Goal: Task Accomplishment & Management: Manage account settings

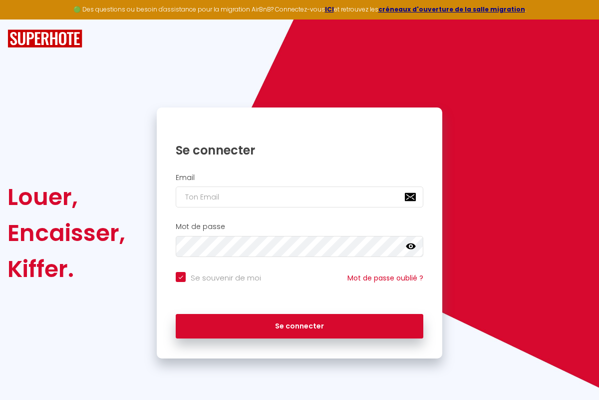
checkbox input "true"
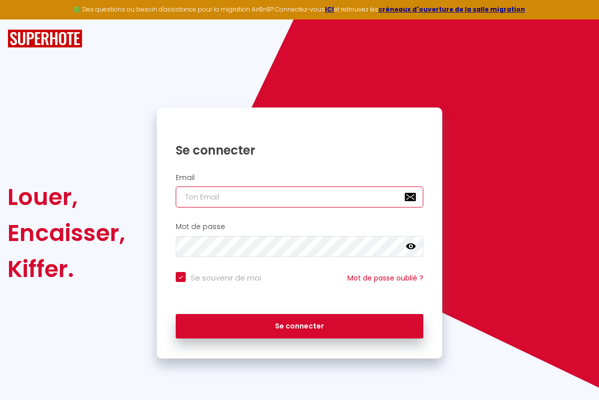
type input "[PERSON_NAME][EMAIL_ADDRESS][PERSON_NAME][DOMAIN_NAME]"
checkbox input "true"
type input "[PERSON_NAME][EMAIL_ADDRESS][PERSON_NAME][DOMAIN_NAME]"
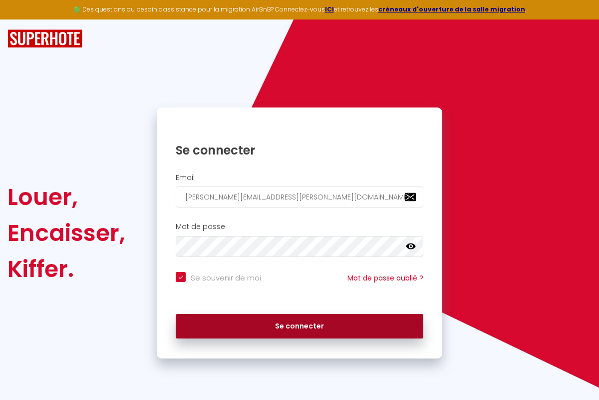
click at [300, 326] on button "Se connecter" at bounding box center [300, 326] width 248 height 25
checkbox input "true"
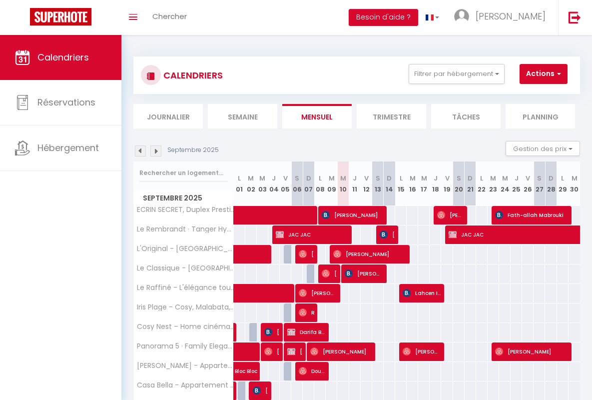
click at [242, 116] on li "Semaine" at bounding box center [242, 116] width 69 height 24
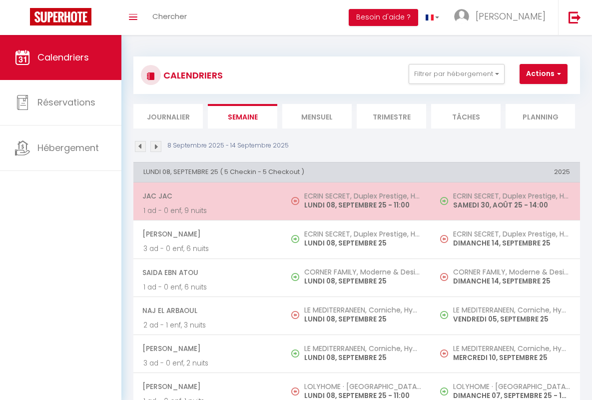
click at [206, 196] on span "JAC JAC" at bounding box center [207, 195] width 130 height 19
select select "OK"
select select "KO"
select select "0"
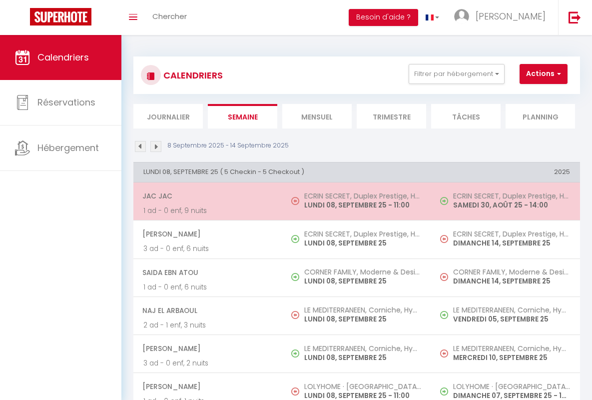
select select "1"
select select
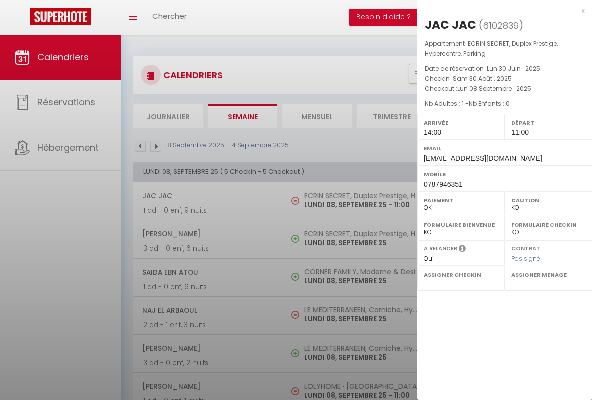
click at [501, 10] on div "x" at bounding box center [500, 11] width 167 height 12
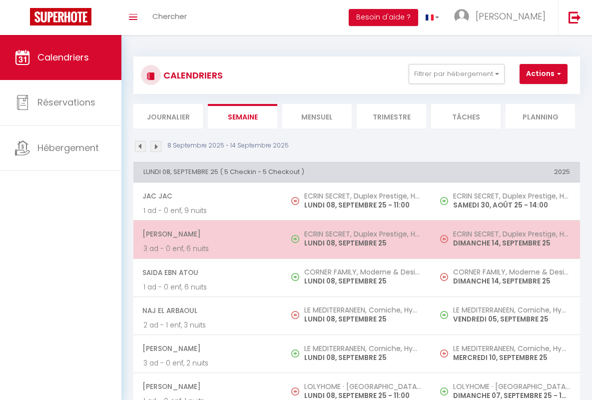
click at [206, 234] on span "[PERSON_NAME]" at bounding box center [207, 233] width 130 height 19
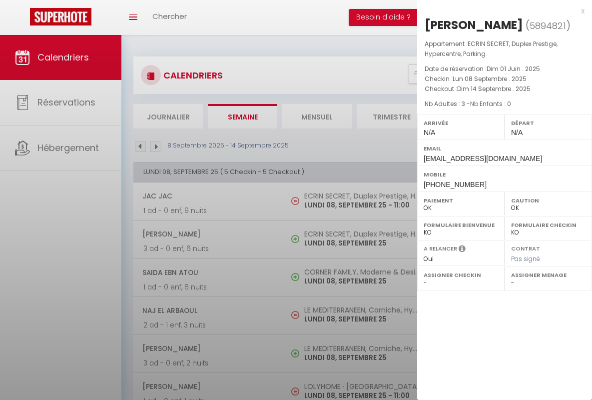
click at [501, 10] on div "x" at bounding box center [500, 11] width 167 height 12
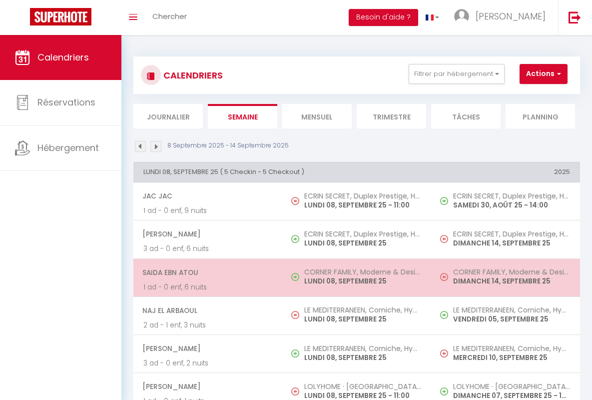
click at [206, 272] on span "Saida Ebn Atou" at bounding box center [207, 272] width 130 height 19
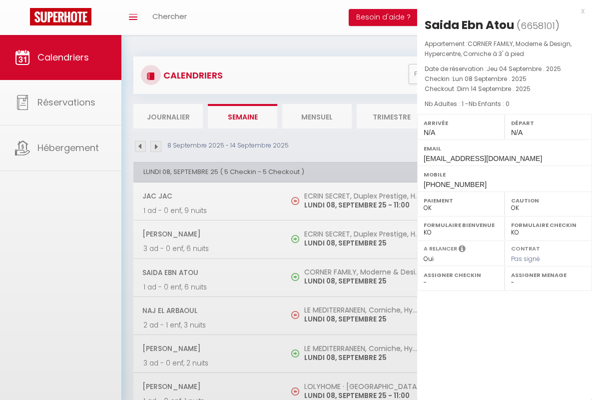
click at [501, 10] on div "x" at bounding box center [500, 11] width 167 height 12
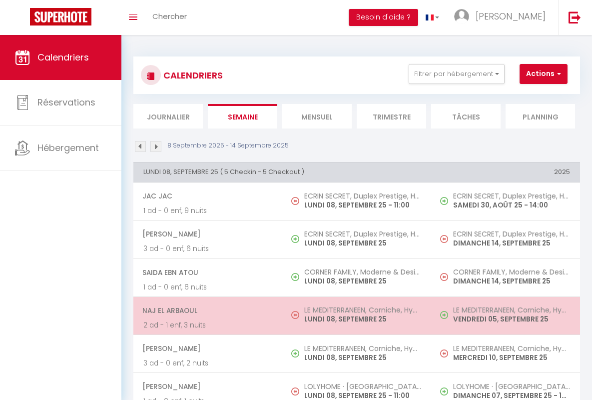
click at [206, 310] on span "Naj El Arbaoul" at bounding box center [207, 310] width 130 height 19
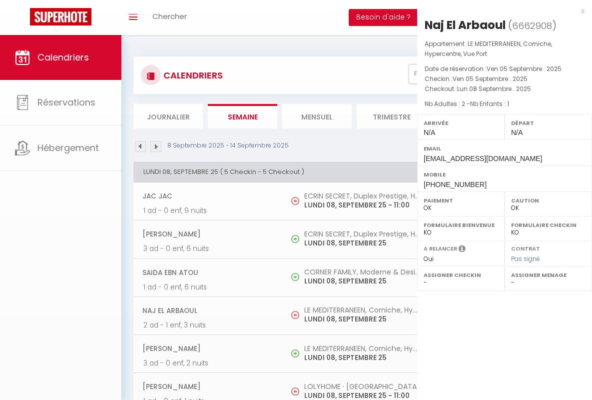
click at [501, 10] on div "x" at bounding box center [500, 11] width 167 height 12
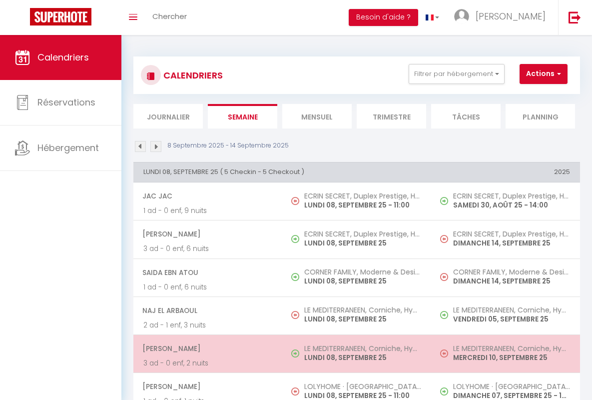
click at [206, 348] on span "[PERSON_NAME]" at bounding box center [207, 348] width 130 height 19
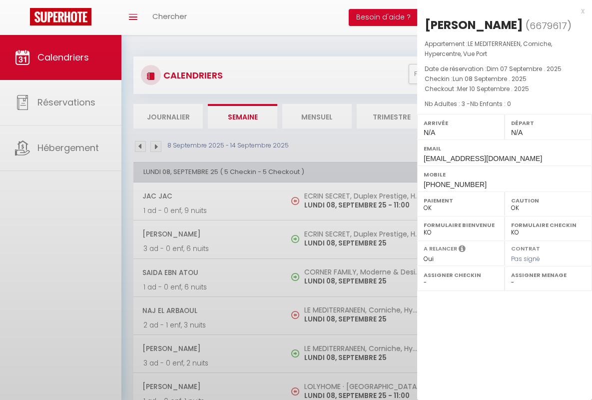
click at [501, 10] on div "x" at bounding box center [500, 11] width 167 height 12
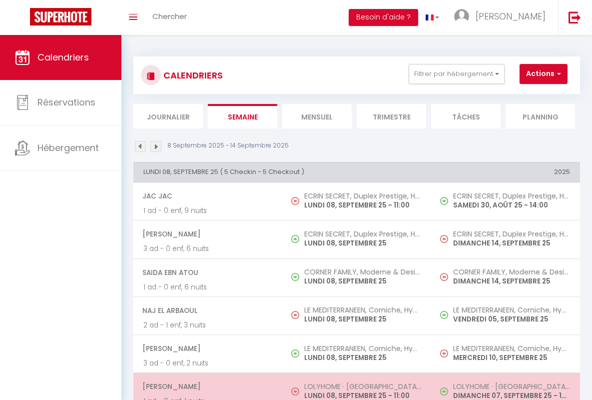
click at [206, 386] on span "[PERSON_NAME]" at bounding box center [207, 386] width 130 height 19
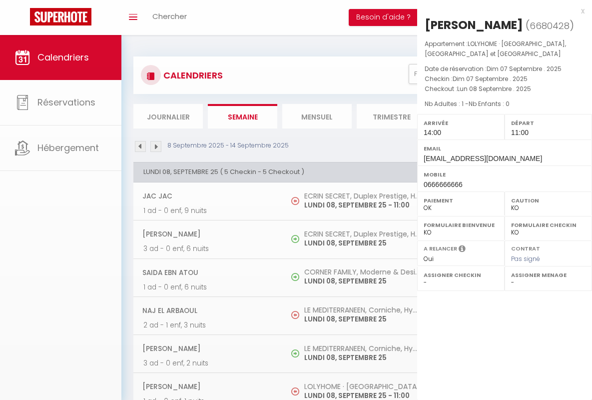
click at [501, 10] on div "x" at bounding box center [500, 11] width 167 height 12
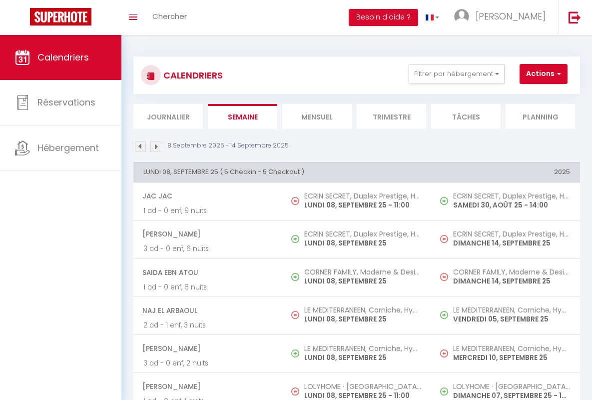
scroll to position [224, 0]
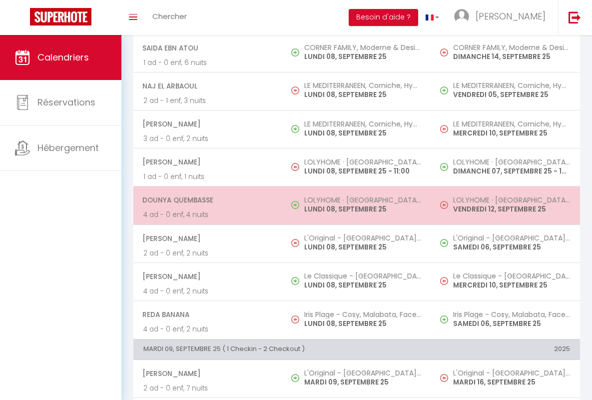
click at [206, 200] on span "dounya quembasse" at bounding box center [207, 199] width 130 height 19
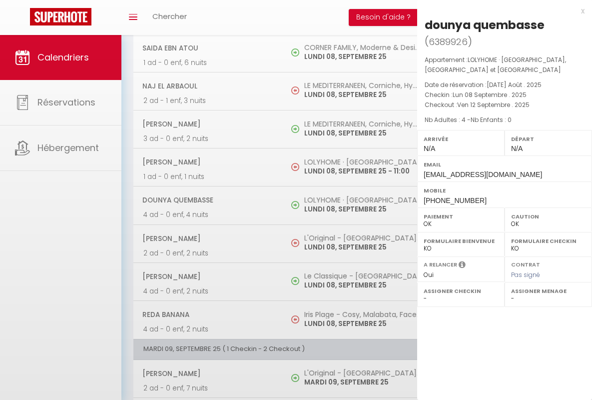
click at [501, 10] on div "x" at bounding box center [500, 11] width 167 height 12
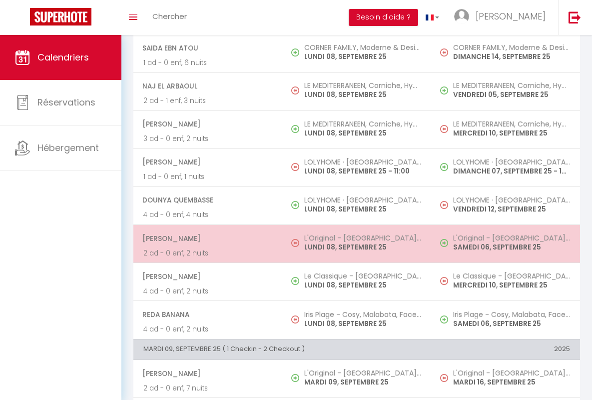
click at [206, 238] on span "[PERSON_NAME]" at bounding box center [207, 238] width 130 height 19
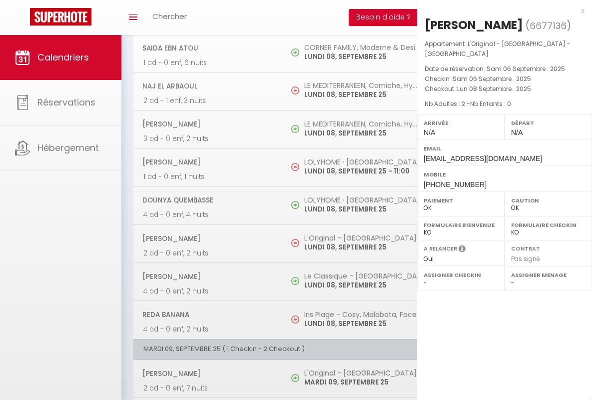
click at [501, 10] on div "x" at bounding box center [500, 11] width 167 height 12
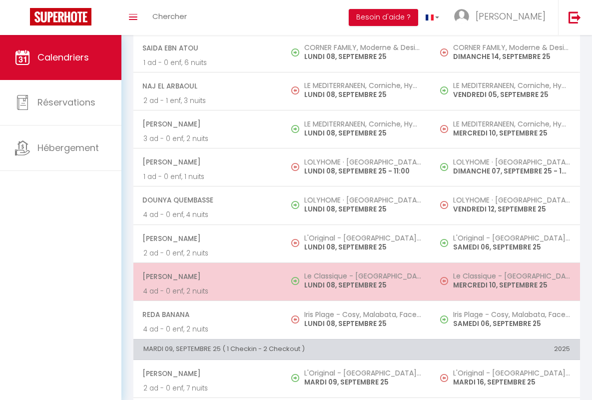
click at [206, 276] on span "[PERSON_NAME]" at bounding box center [207, 276] width 130 height 19
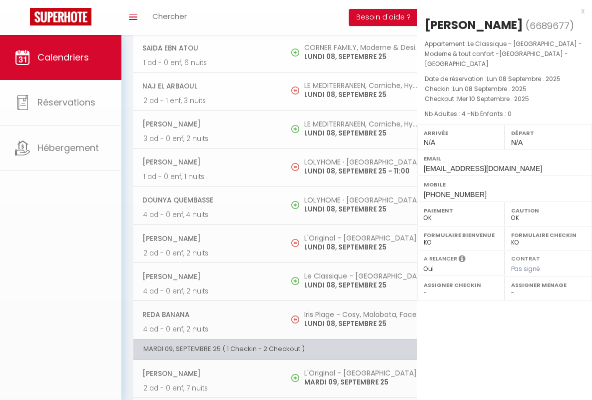
click at [501, 10] on div "x" at bounding box center [500, 11] width 167 height 12
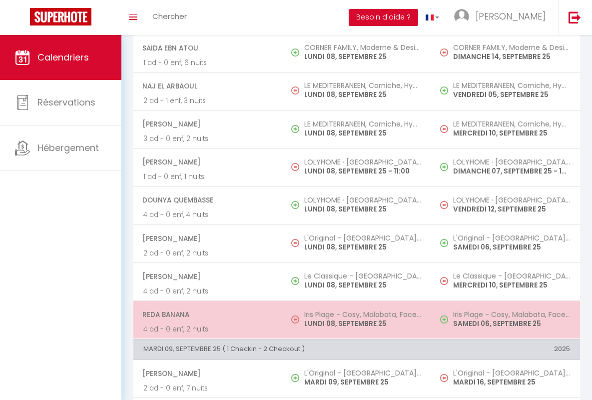
click at [206, 314] on span "Reda Banana" at bounding box center [207, 314] width 130 height 19
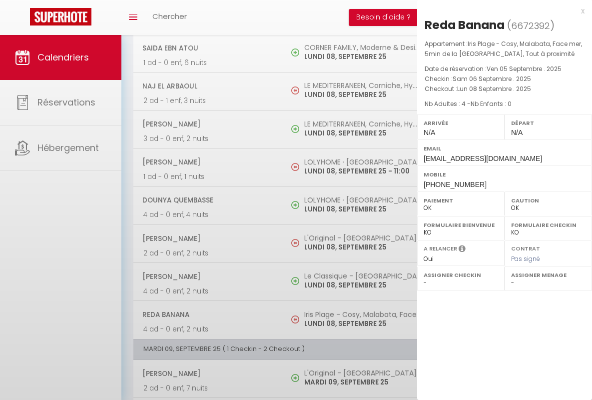
click at [501, 10] on div "x" at bounding box center [500, 11] width 167 height 12
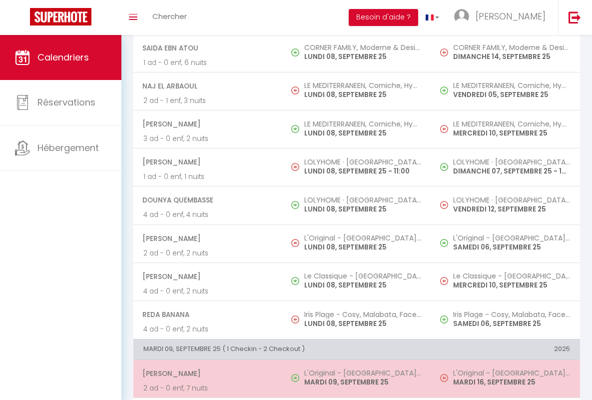
click at [206, 373] on span "[PERSON_NAME]" at bounding box center [207, 373] width 130 height 19
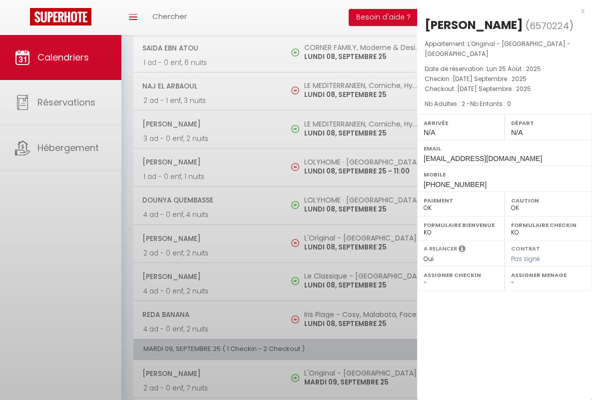
click at [501, 10] on div "x" at bounding box center [500, 11] width 167 height 12
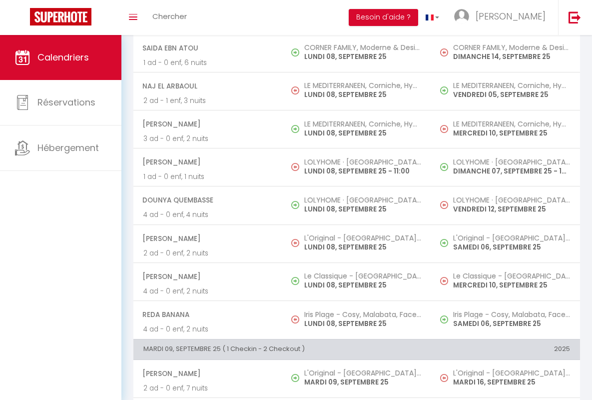
scroll to position [436, 0]
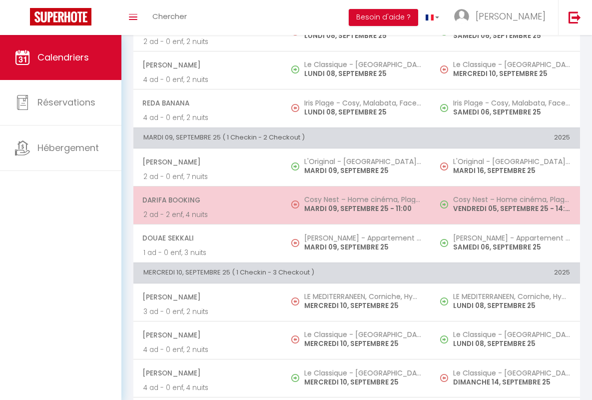
click at [206, 199] on span "Darifa Booking" at bounding box center [207, 199] width 130 height 19
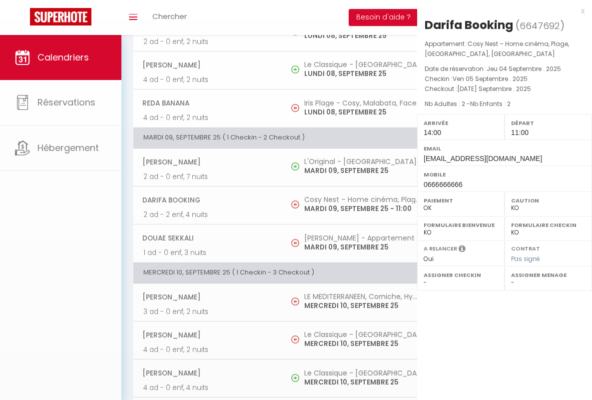
click at [501, 10] on div "x" at bounding box center [500, 11] width 167 height 12
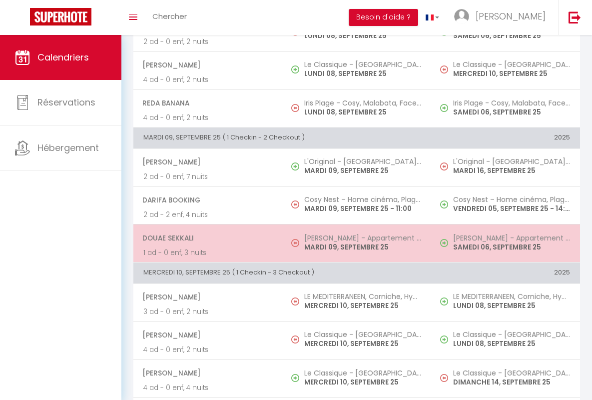
click at [206, 237] on span "Douae Sekkali" at bounding box center [207, 237] width 130 height 19
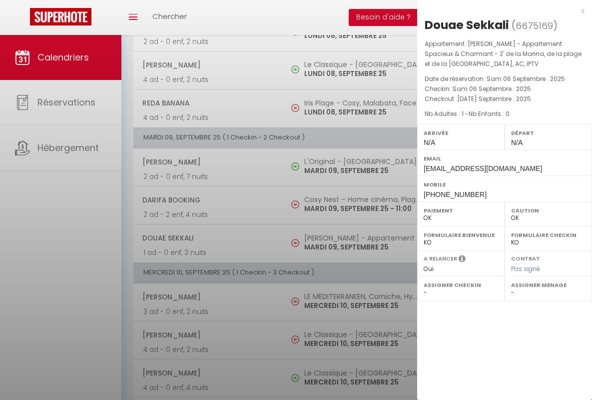
click at [501, 10] on div "x" at bounding box center [500, 11] width 167 height 12
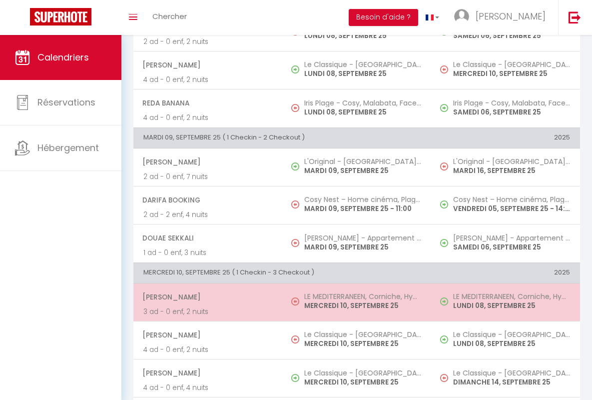
click at [206, 296] on span "[PERSON_NAME]" at bounding box center [207, 296] width 130 height 19
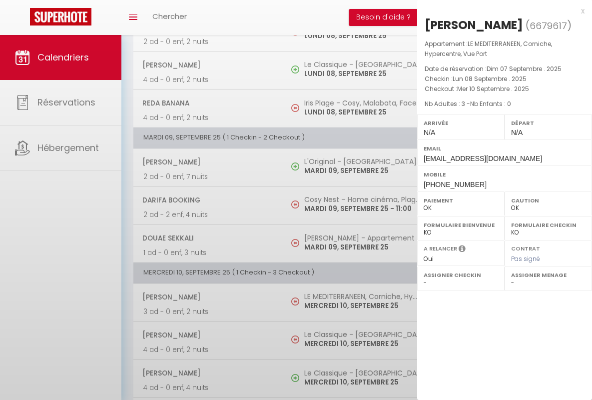
click at [501, 10] on div "x" at bounding box center [500, 11] width 167 height 12
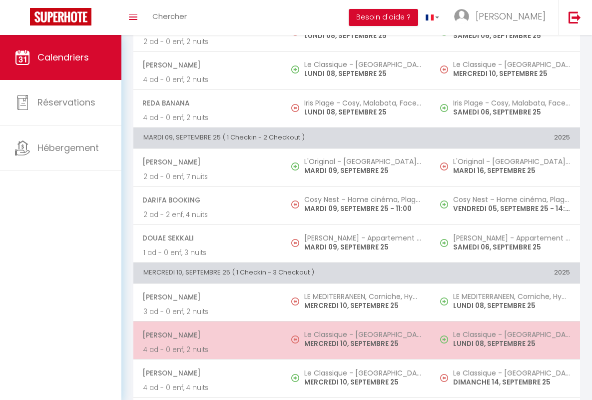
click at [206, 334] on span "[PERSON_NAME]" at bounding box center [207, 334] width 130 height 19
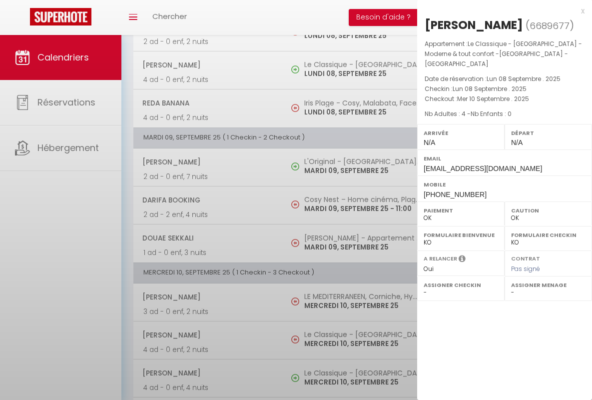
click at [501, 10] on div "x" at bounding box center [500, 11] width 167 height 12
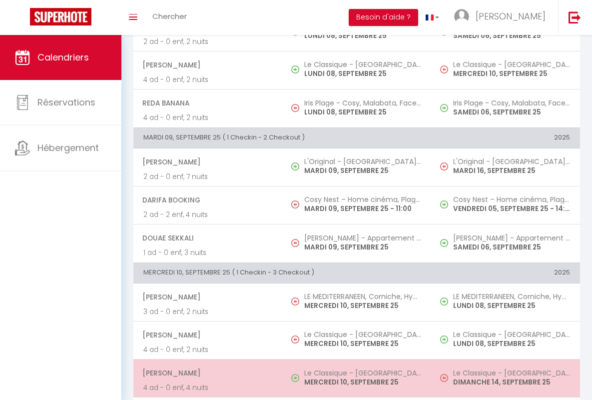
click at [206, 373] on span "[PERSON_NAME]" at bounding box center [207, 372] width 130 height 19
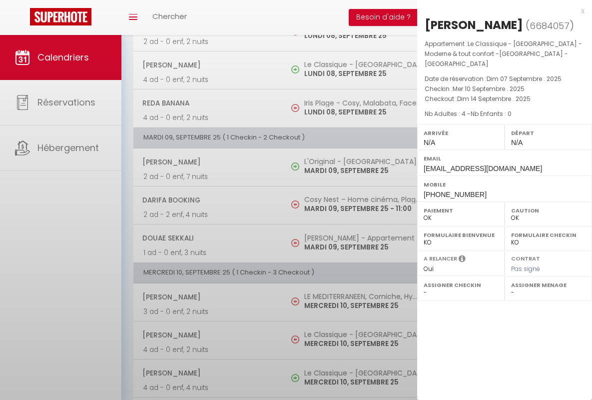
click at [501, 10] on div "x" at bounding box center [500, 11] width 167 height 12
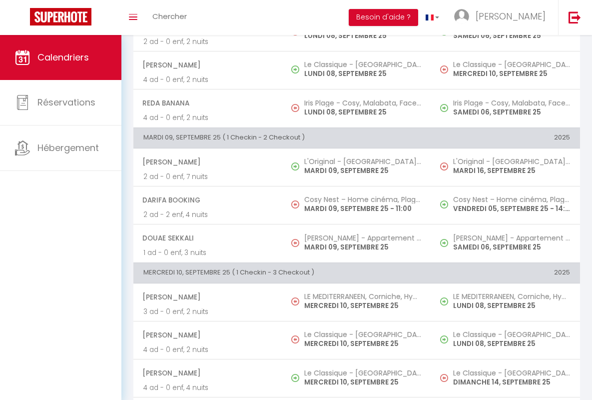
scroll to position [646, 0]
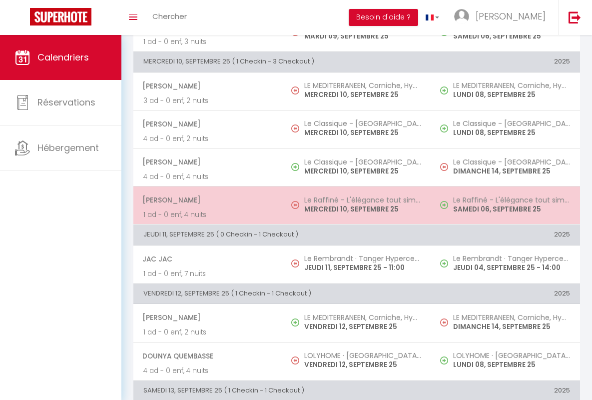
click at [206, 200] on span "[PERSON_NAME]" at bounding box center [207, 199] width 130 height 19
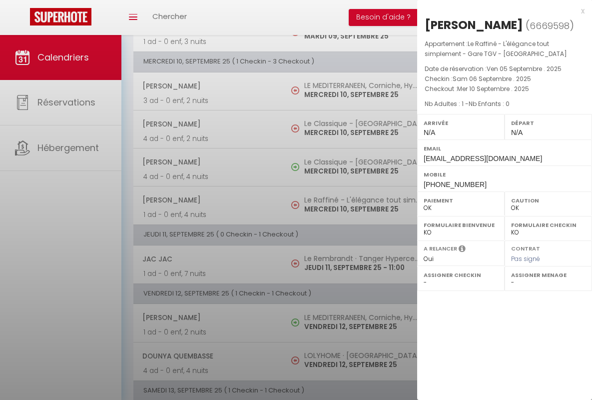
click at [501, 10] on div "x" at bounding box center [500, 11] width 167 height 12
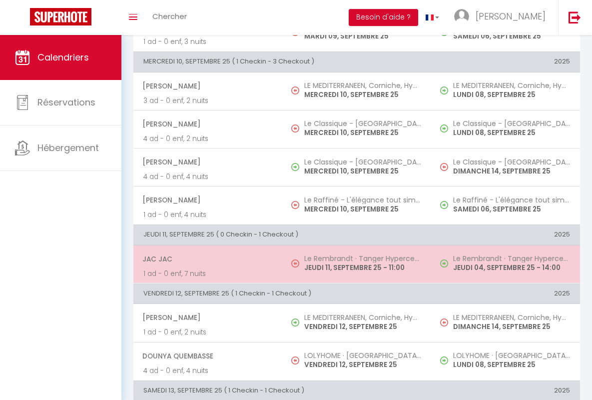
click at [206, 258] on span "JAC JAC" at bounding box center [207, 258] width 130 height 19
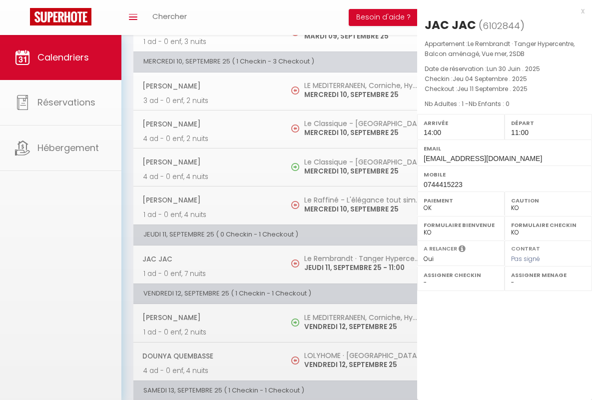
click at [501, 10] on div "x" at bounding box center [500, 11] width 167 height 12
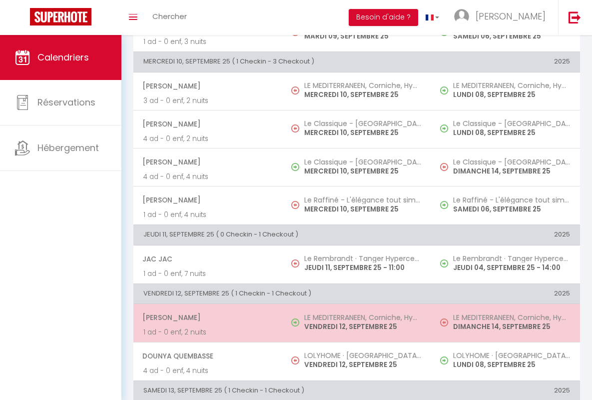
click at [206, 317] on span "[PERSON_NAME]" at bounding box center [207, 317] width 130 height 19
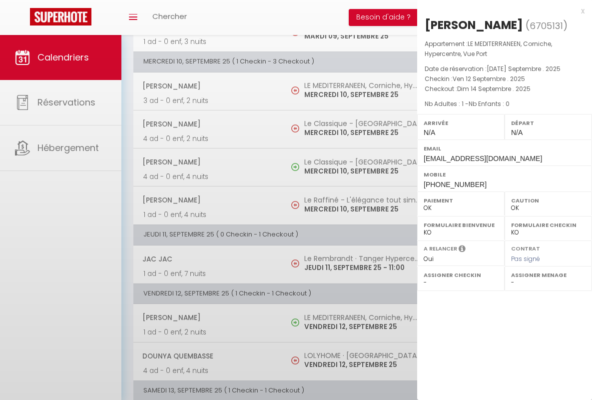
click at [501, 10] on div "x" at bounding box center [500, 11] width 167 height 12
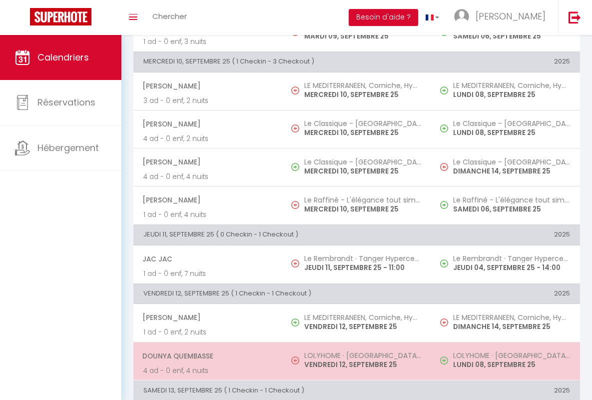
click at [206, 355] on span "dounya quembasse" at bounding box center [207, 355] width 130 height 19
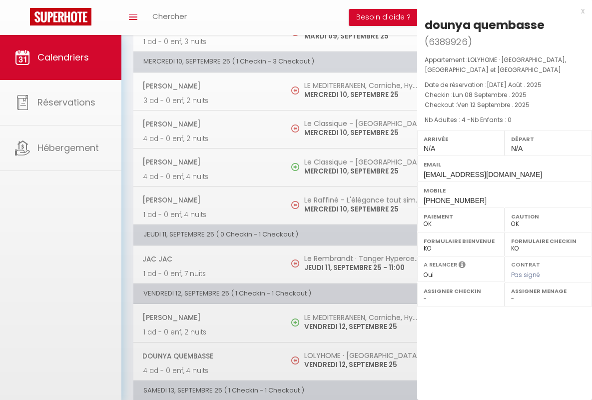
click at [501, 10] on div "x" at bounding box center [500, 11] width 167 height 12
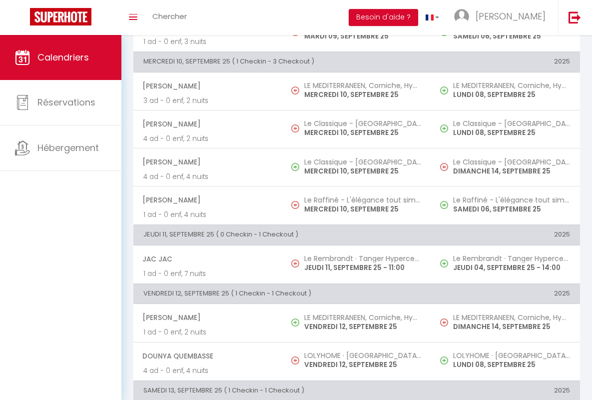
scroll to position [861, 0]
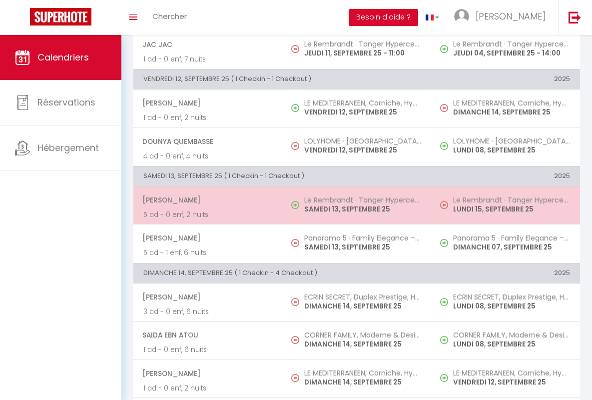
click at [206, 200] on span "[PERSON_NAME]" at bounding box center [207, 199] width 130 height 19
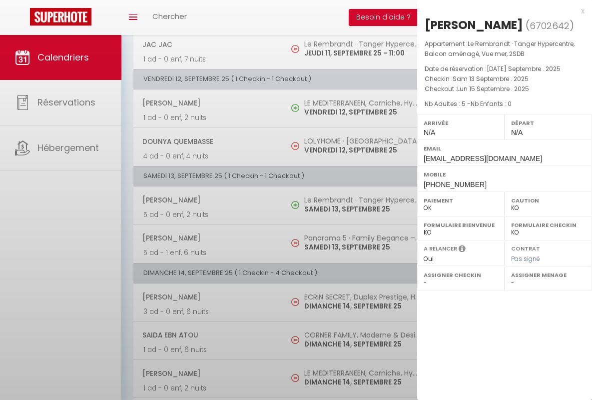
click at [501, 10] on div "x" at bounding box center [500, 11] width 167 height 12
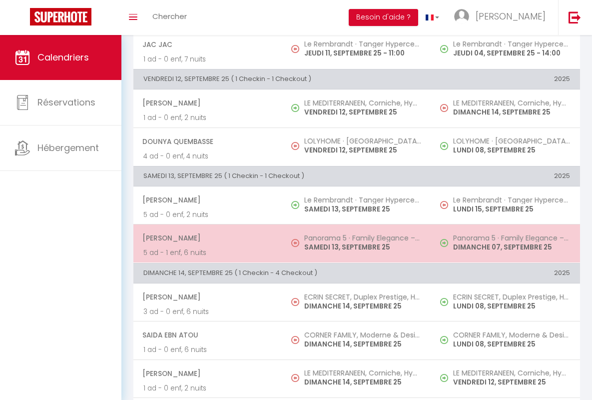
click at [206, 238] on span "[PERSON_NAME]" at bounding box center [207, 237] width 130 height 19
select select "OK"
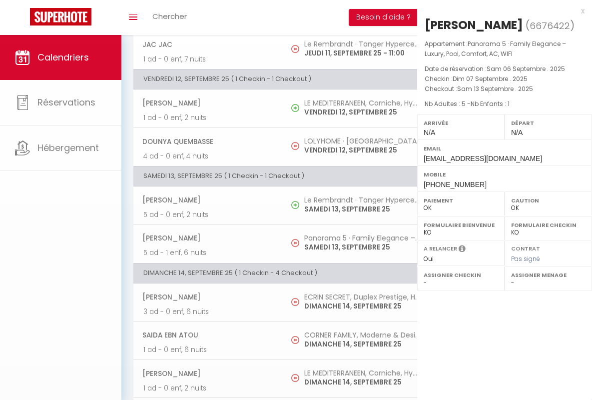
click at [501, 10] on div "x" at bounding box center [500, 11] width 167 height 12
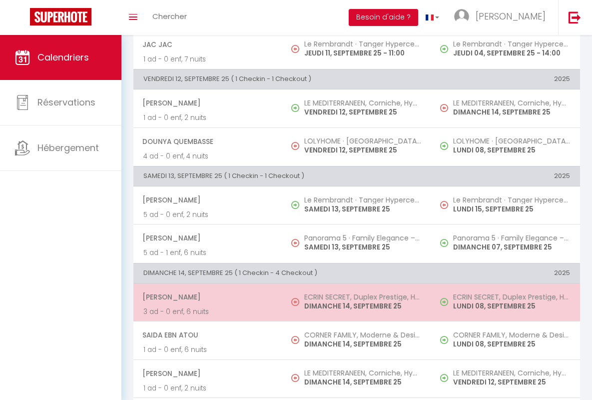
click at [206, 297] on span "[PERSON_NAME]" at bounding box center [207, 296] width 130 height 19
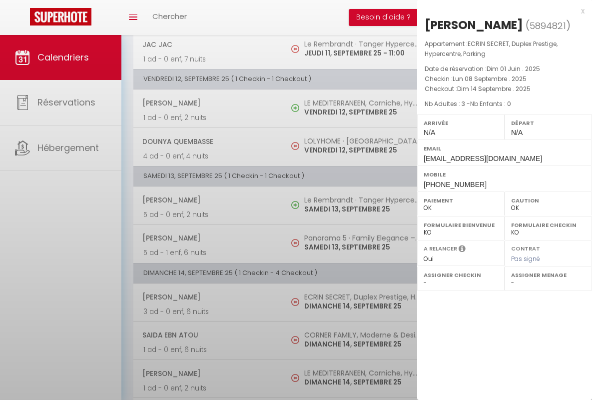
click at [501, 10] on div "x" at bounding box center [500, 11] width 167 height 12
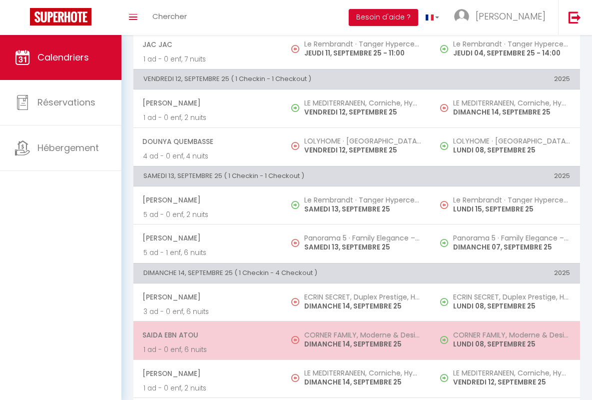
click at [206, 335] on span "Saida Ebn Atou" at bounding box center [207, 334] width 130 height 19
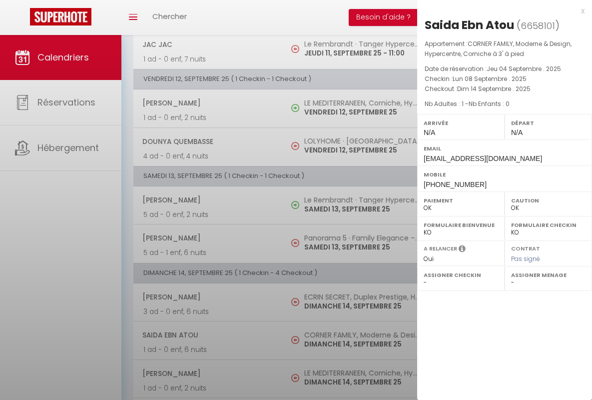
click at [501, 10] on div "x" at bounding box center [500, 11] width 167 height 12
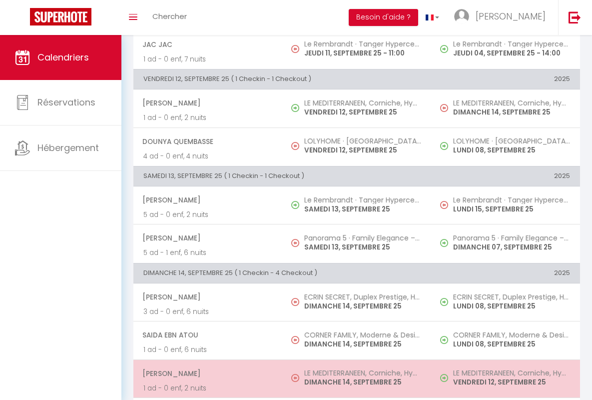
click at [206, 373] on span "[PERSON_NAME]" at bounding box center [207, 373] width 130 height 19
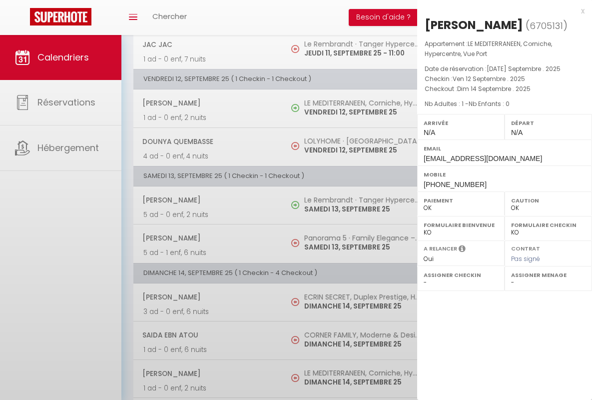
click at [501, 10] on div "x" at bounding box center [500, 11] width 167 height 12
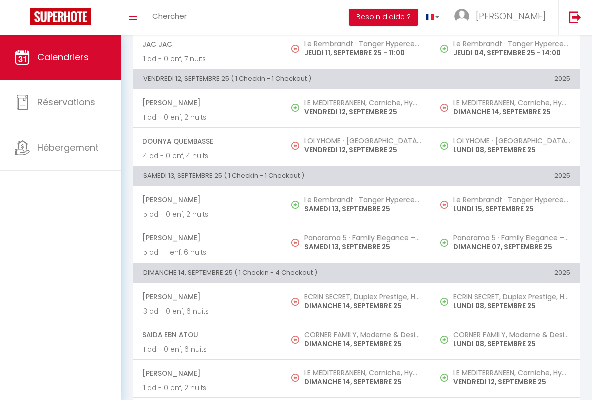
scroll to position [954, 0]
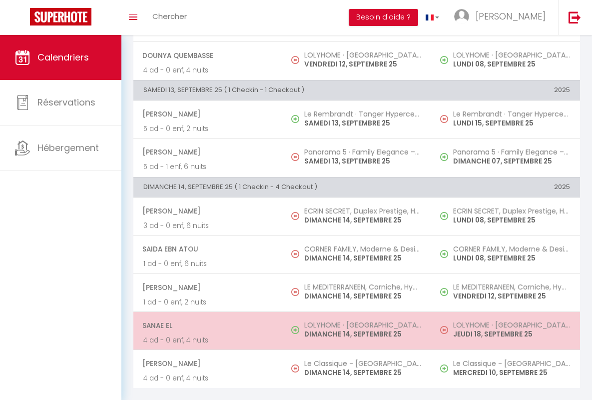
click at [206, 317] on span "Sanae El" at bounding box center [207, 325] width 130 height 19
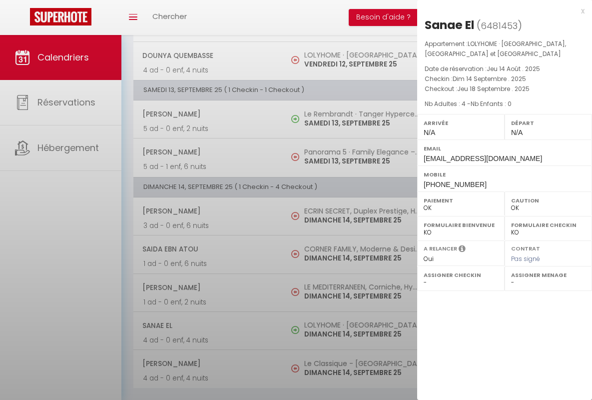
click at [501, 10] on div "x" at bounding box center [500, 11] width 167 height 12
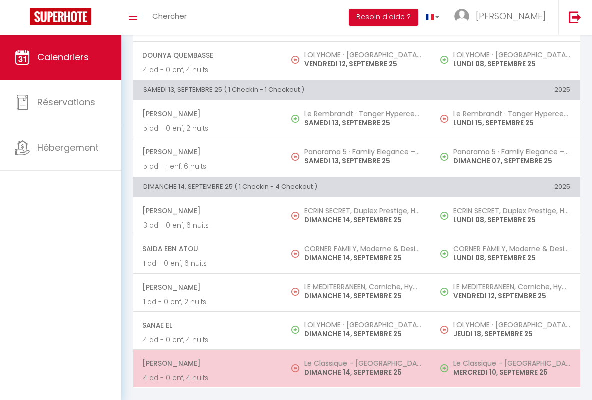
click at [206, 355] on span "[PERSON_NAME]" at bounding box center [207, 363] width 130 height 19
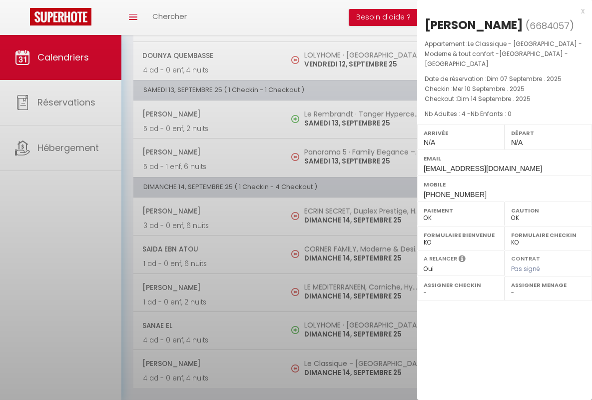
click at [501, 10] on div "x" at bounding box center [500, 11] width 167 height 12
